Goal: Check status: Check status

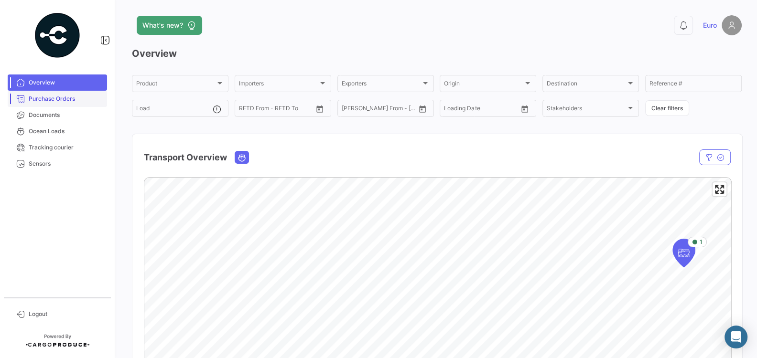
click at [68, 104] on link "Purchase Orders" at bounding box center [57, 99] width 99 height 16
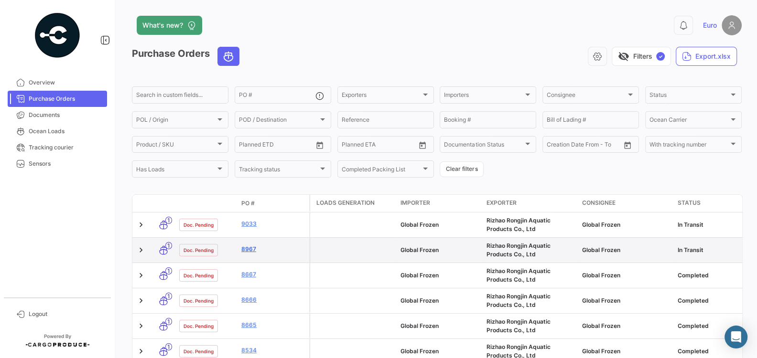
click at [247, 246] on link "8967" at bounding box center [273, 249] width 64 height 9
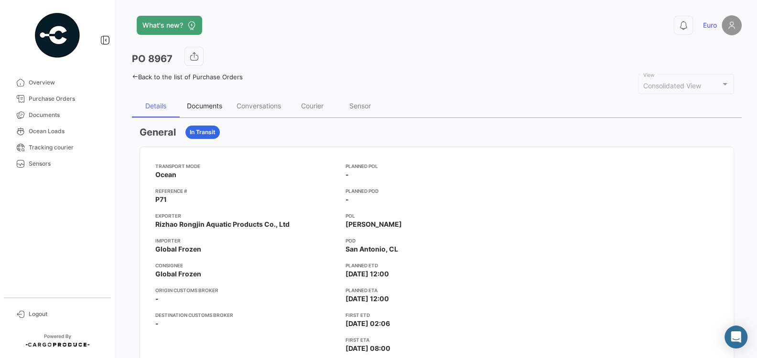
click at [205, 106] on div "Documents" at bounding box center [204, 106] width 35 height 8
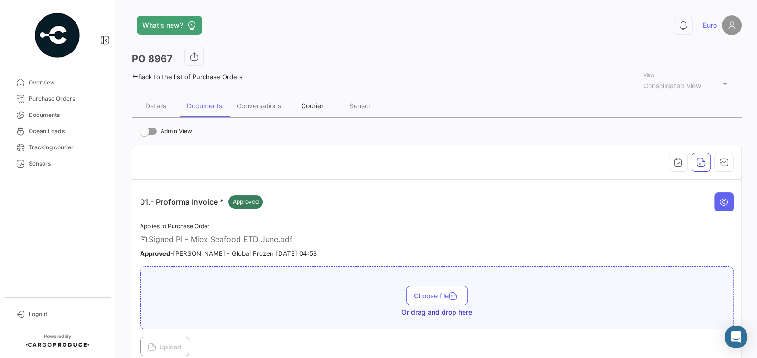
click at [316, 107] on div "Courier" at bounding box center [312, 106] width 22 height 8
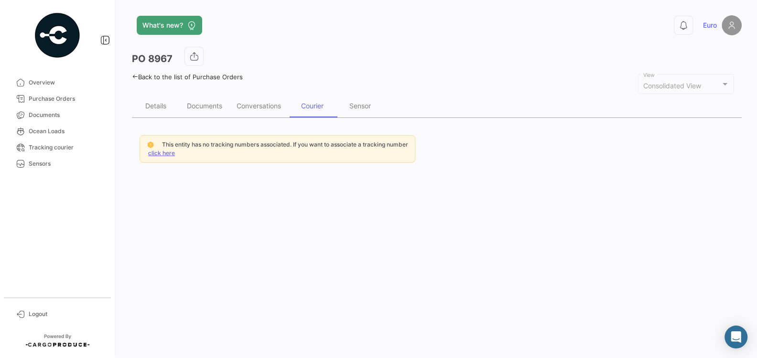
click at [312, 41] on app-header "What's new? 0 Euro" at bounding box center [436, 31] width 609 height 32
